Goal: Task Accomplishment & Management: Use online tool/utility

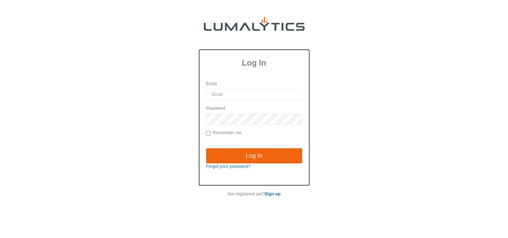
click at [220, 91] on input "Email" at bounding box center [254, 94] width 96 height 11
type input "twheeler@valleytruckparts.com"
click at [206, 148] on input "Log In" at bounding box center [254, 155] width 96 height 15
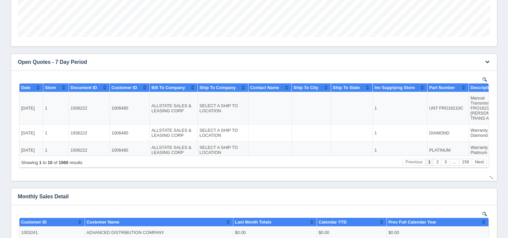
scroll to position [268, 0]
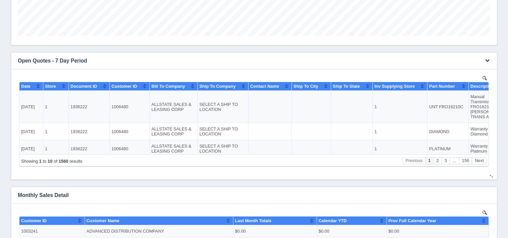
click at [487, 60] on icon "button" at bounding box center [487, 60] width 4 height 4
click at [451, 71] on link "Download CSV" at bounding box center [465, 71] width 54 height 10
